Goal: Find specific page/section: Find specific page/section

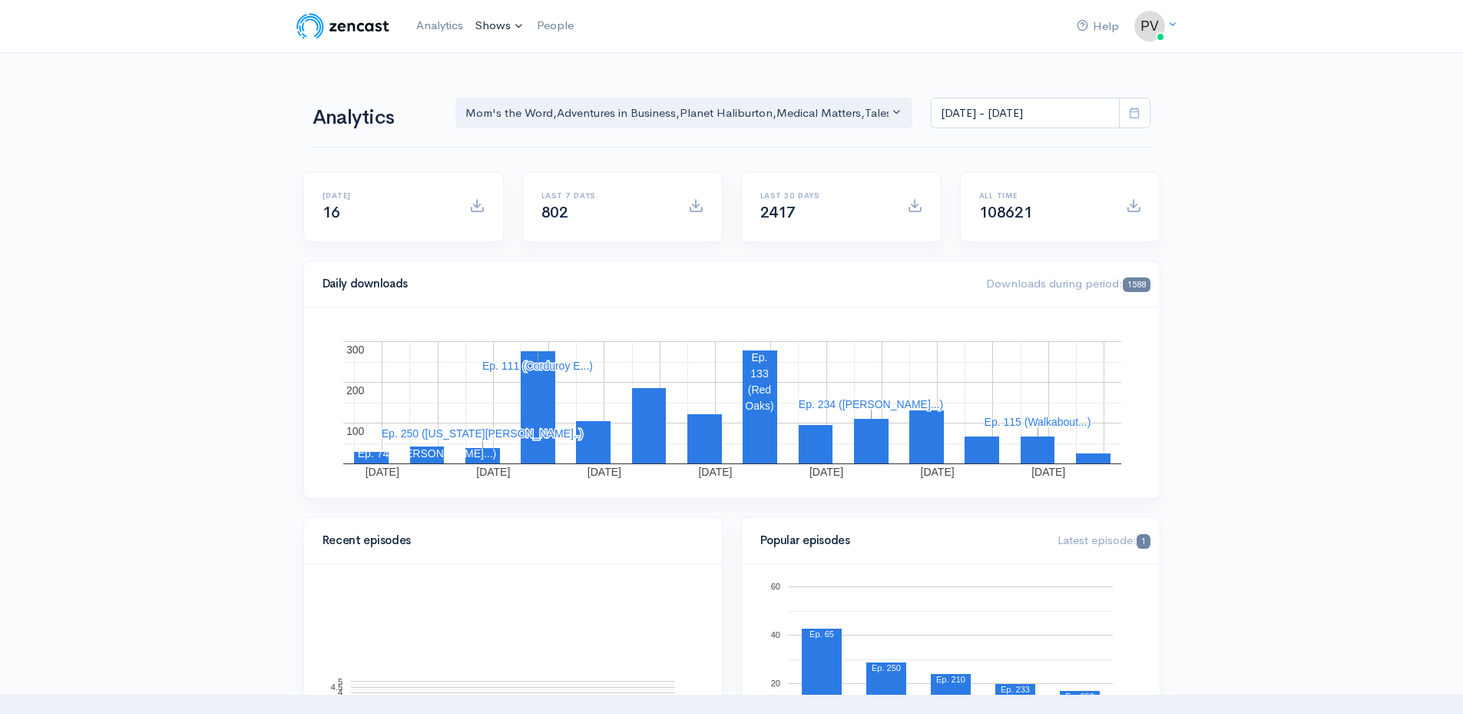
click at [507, 20] on link "Shows" at bounding box center [499, 26] width 61 height 34
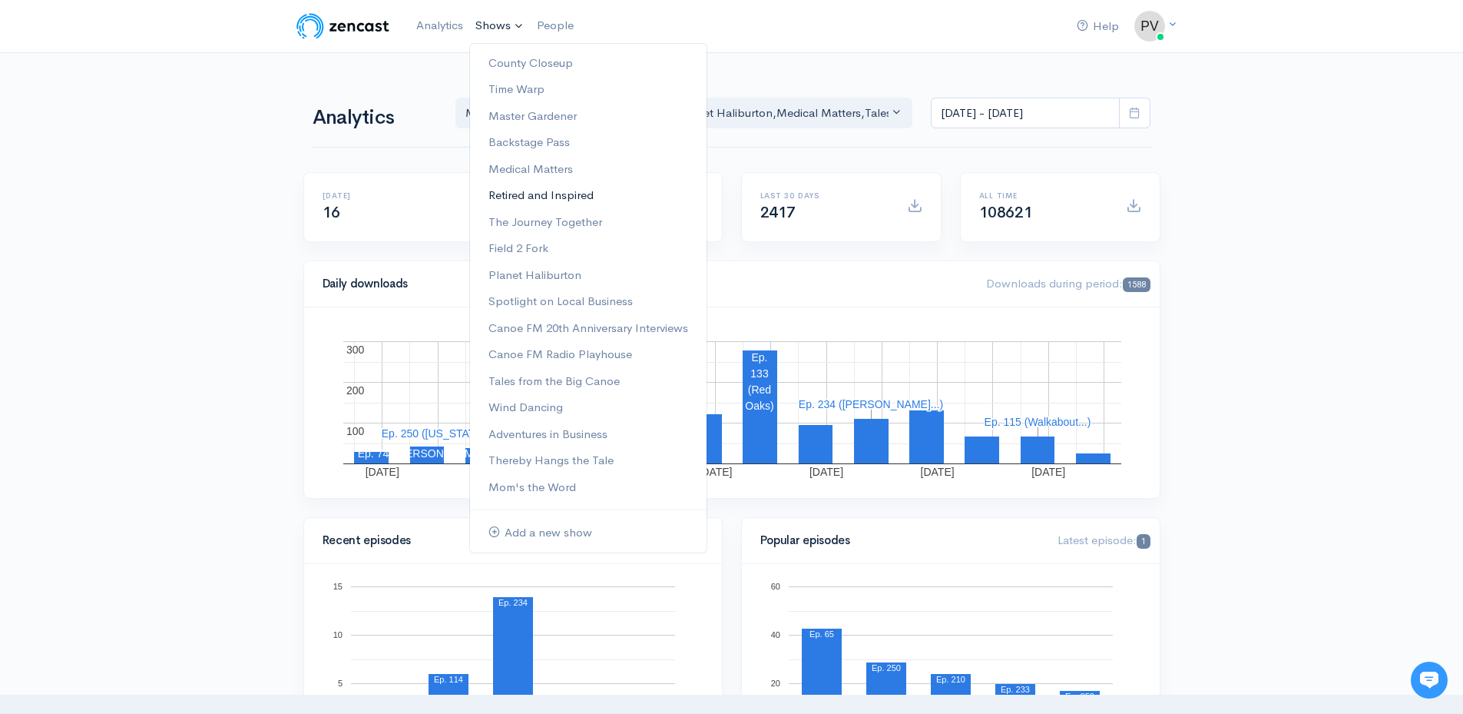
click at [552, 202] on link "Retired and Inspired" at bounding box center [588, 195] width 237 height 27
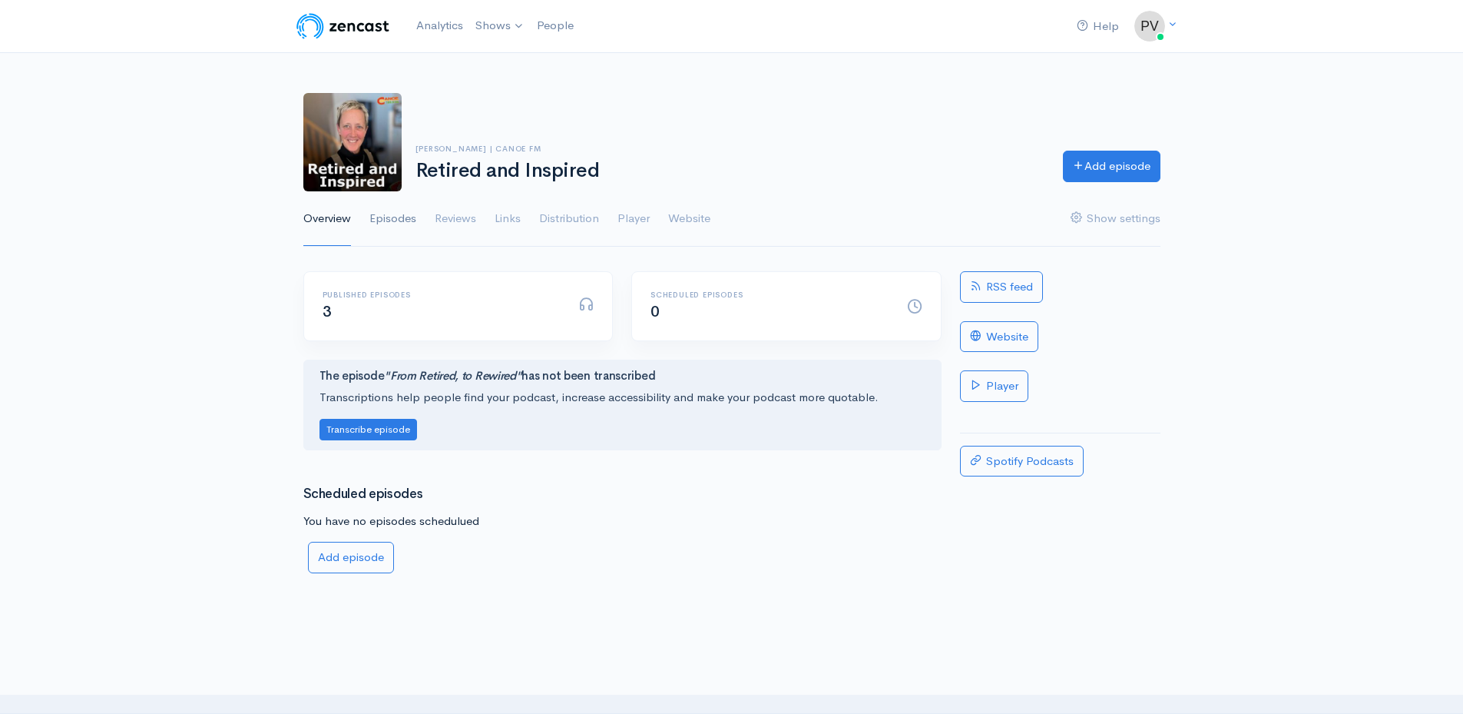
click at [387, 221] on link "Episodes" at bounding box center [392, 218] width 47 height 55
